Goal: Find specific page/section

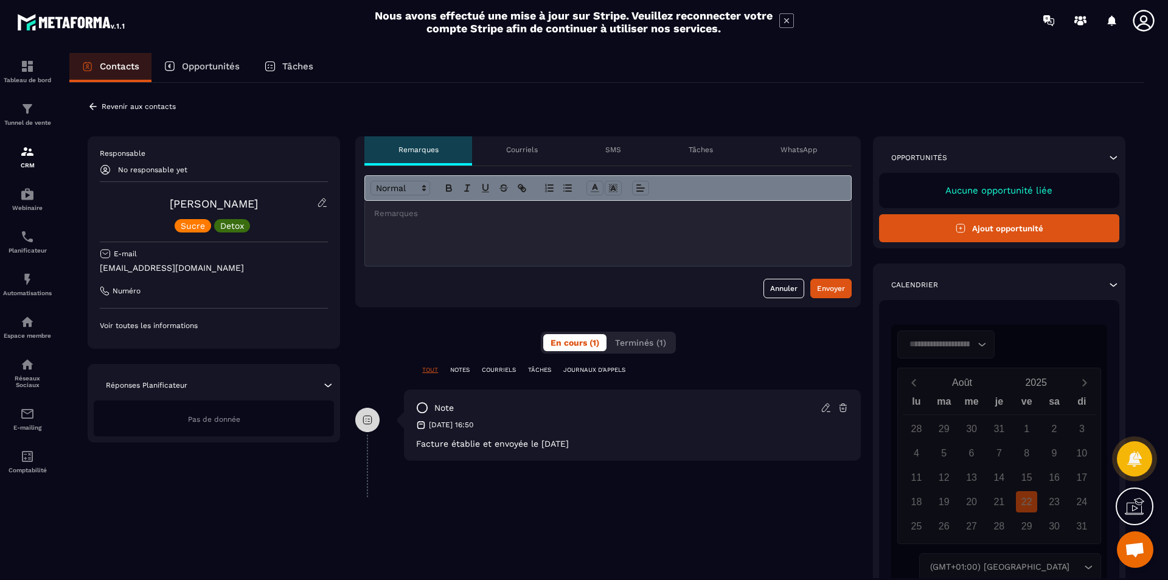
click at [330, 387] on icon at bounding box center [328, 385] width 12 height 12
click at [651, 347] on span "Terminés (1)" at bounding box center [640, 343] width 51 height 10
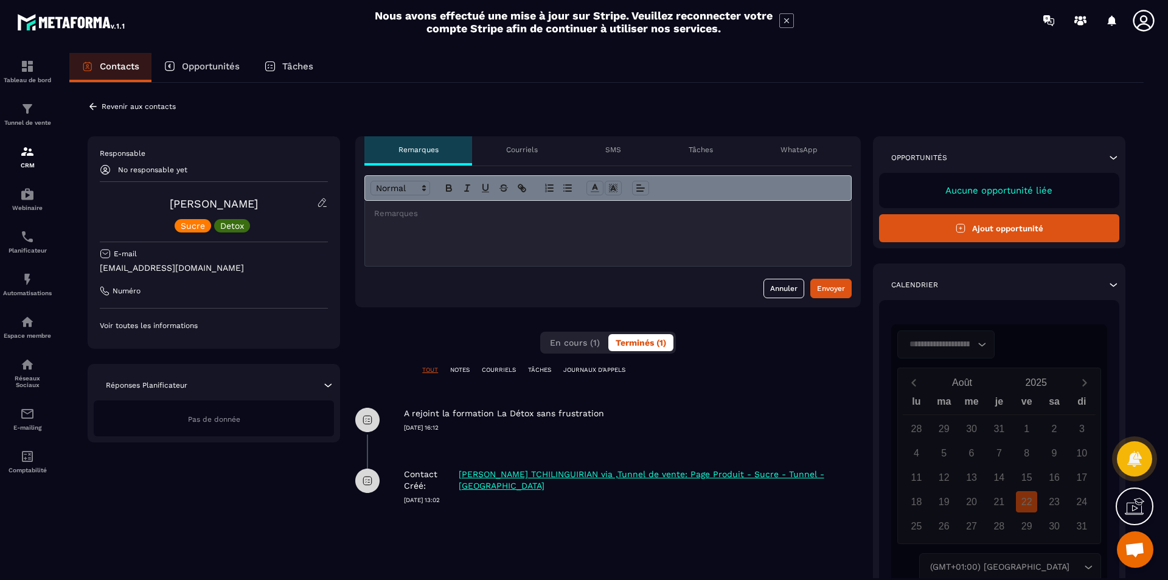
click at [131, 105] on p "Revenir aux contacts" at bounding box center [139, 106] width 74 height 9
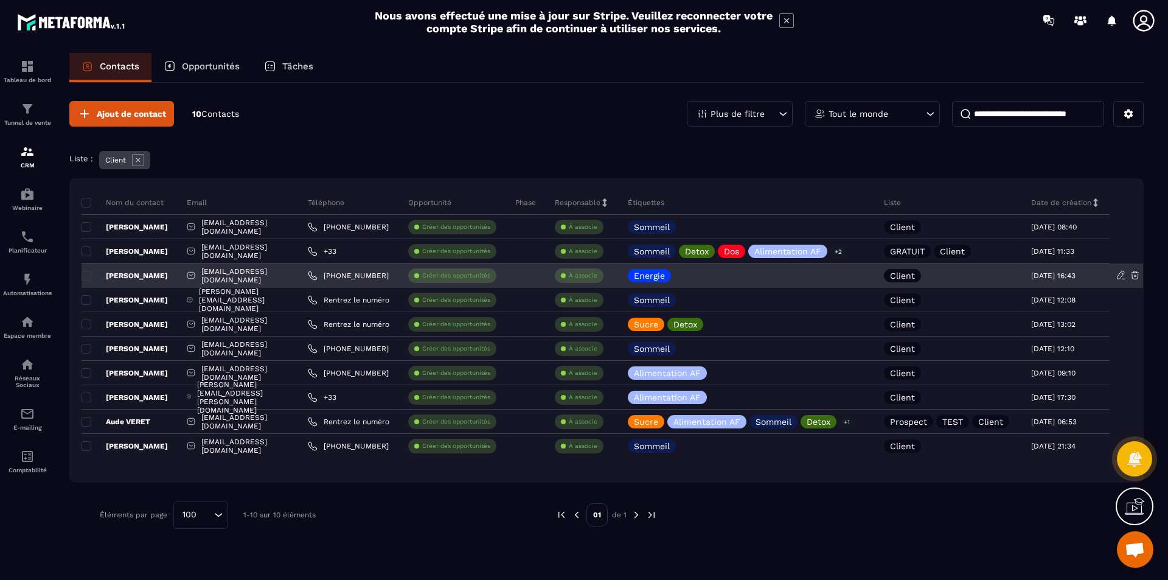
click at [178, 278] on div "[PERSON_NAME]" at bounding box center [130, 275] width 96 height 24
